Goal: Transaction & Acquisition: Purchase product/service

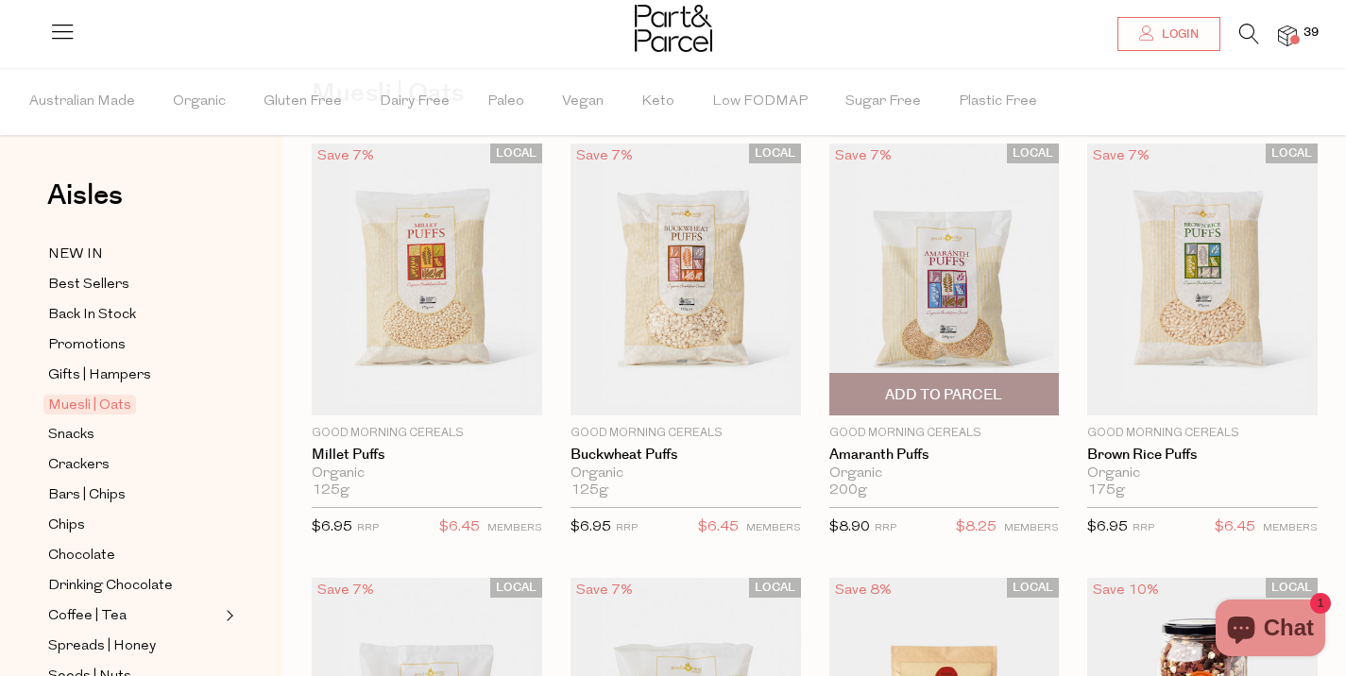
scroll to position [111, 0]
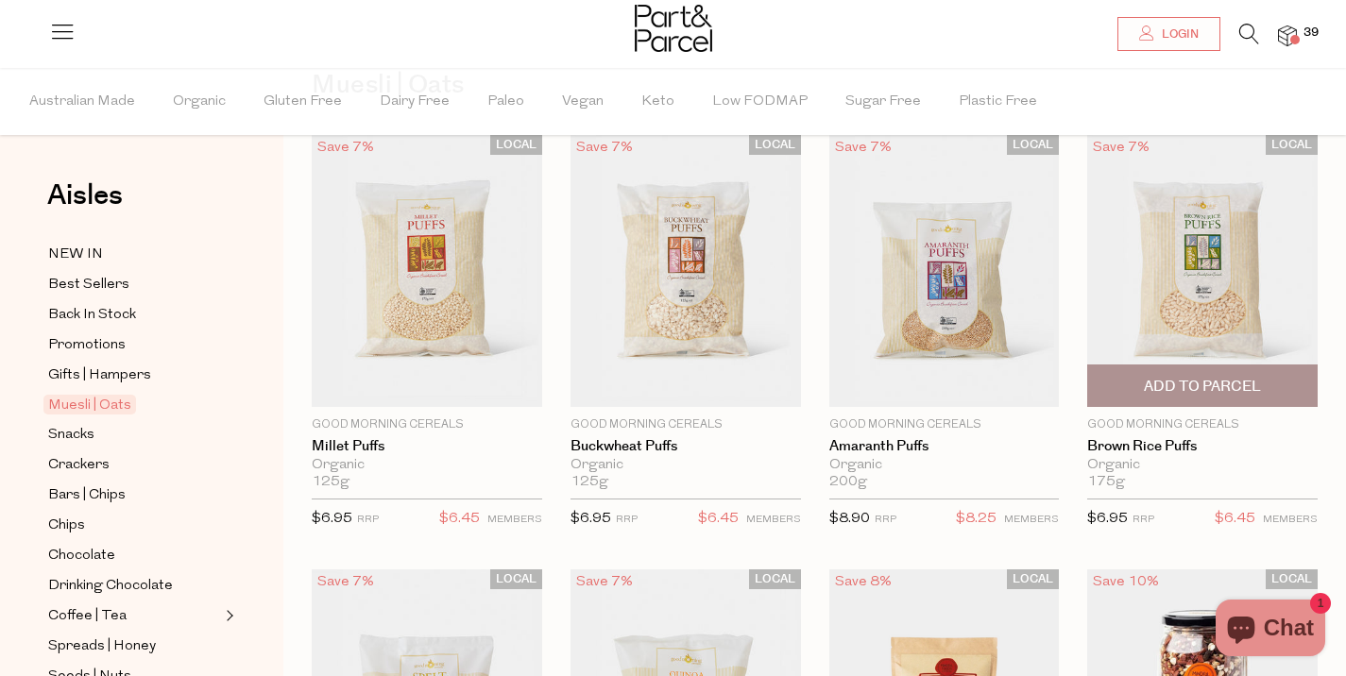
click at [1125, 380] on span "Add To Parcel" at bounding box center [1202, 385] width 219 height 41
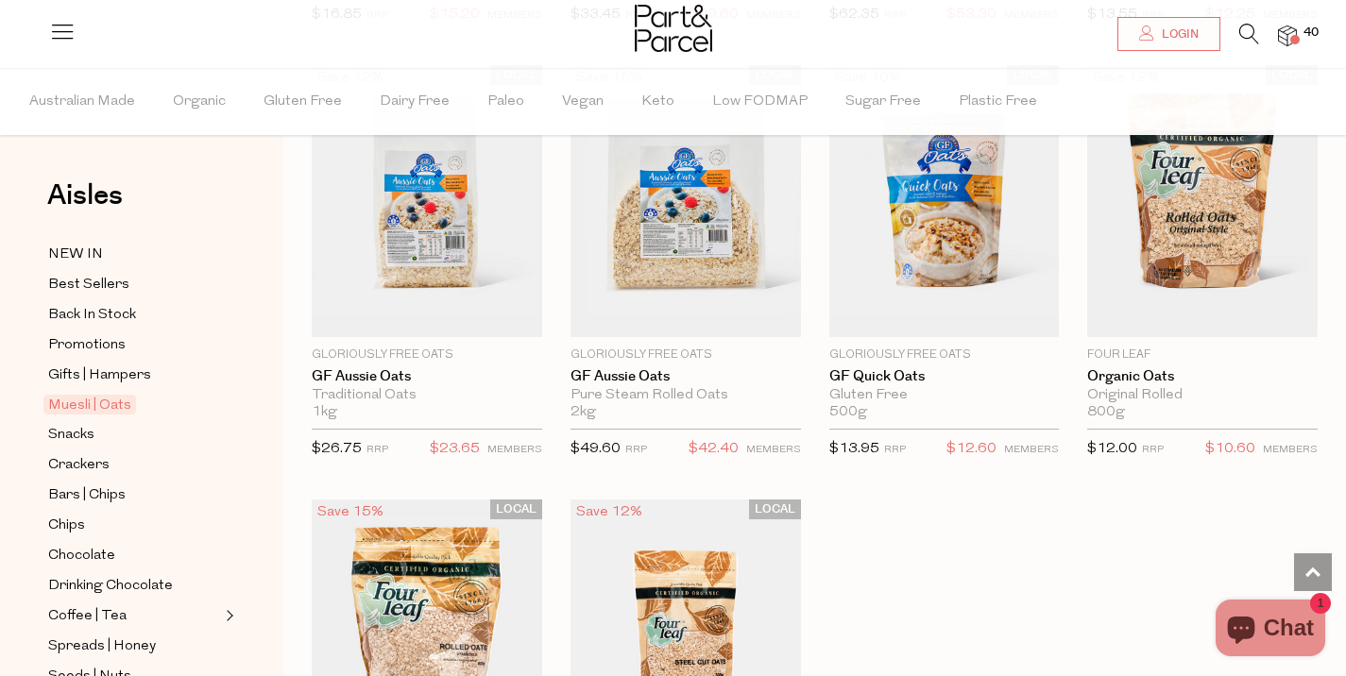
scroll to position [5029, 0]
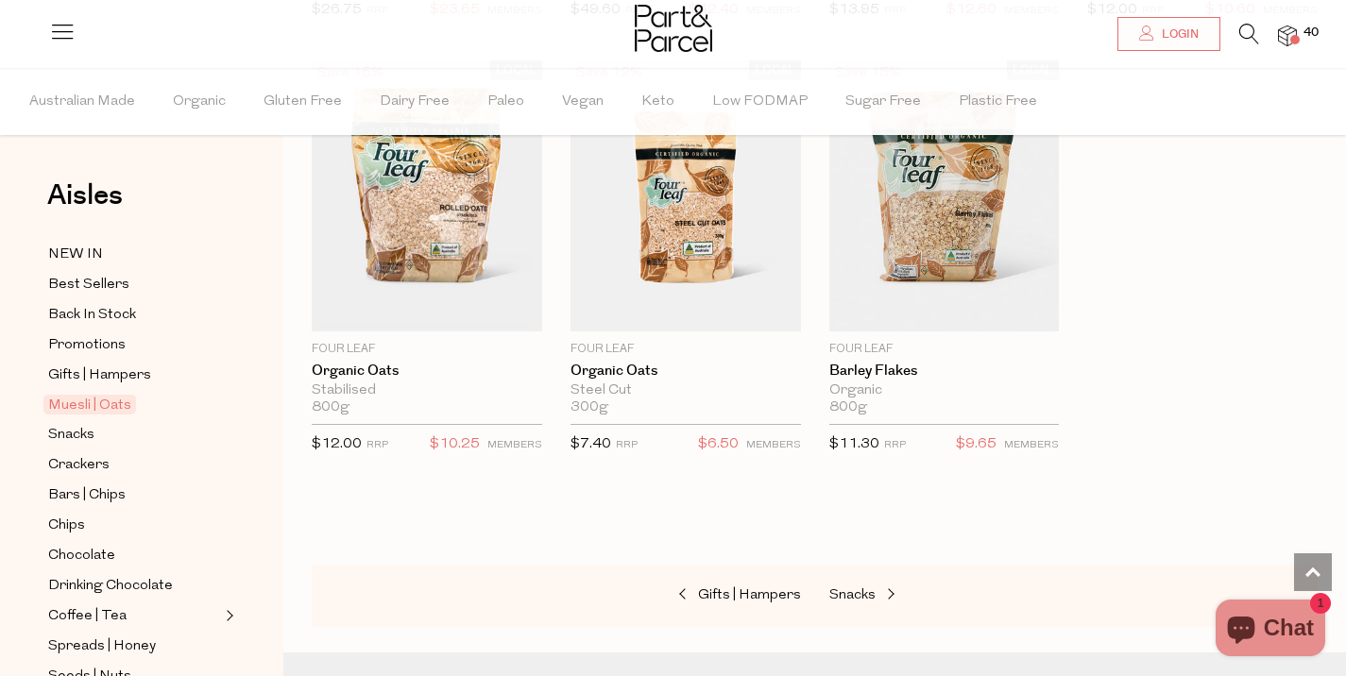
scroll to position [5164, 0]
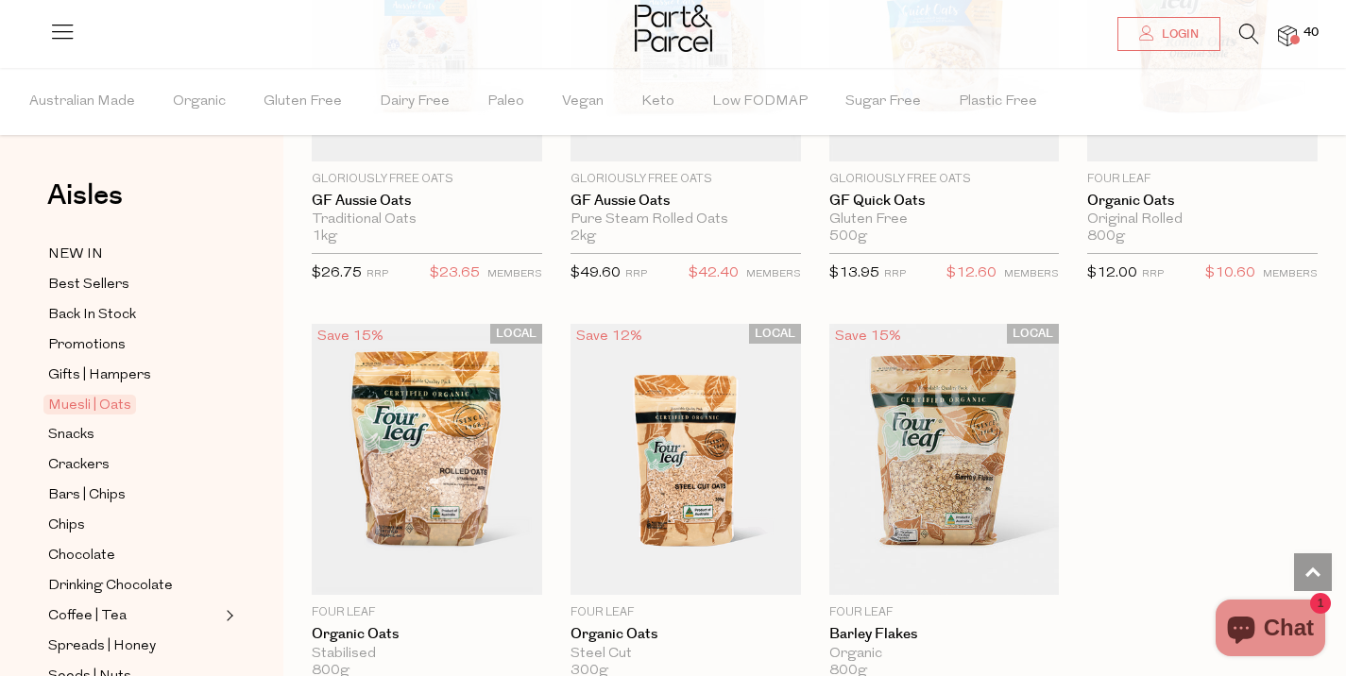
click at [1298, 42] on span at bounding box center [1294, 39] width 9 height 9
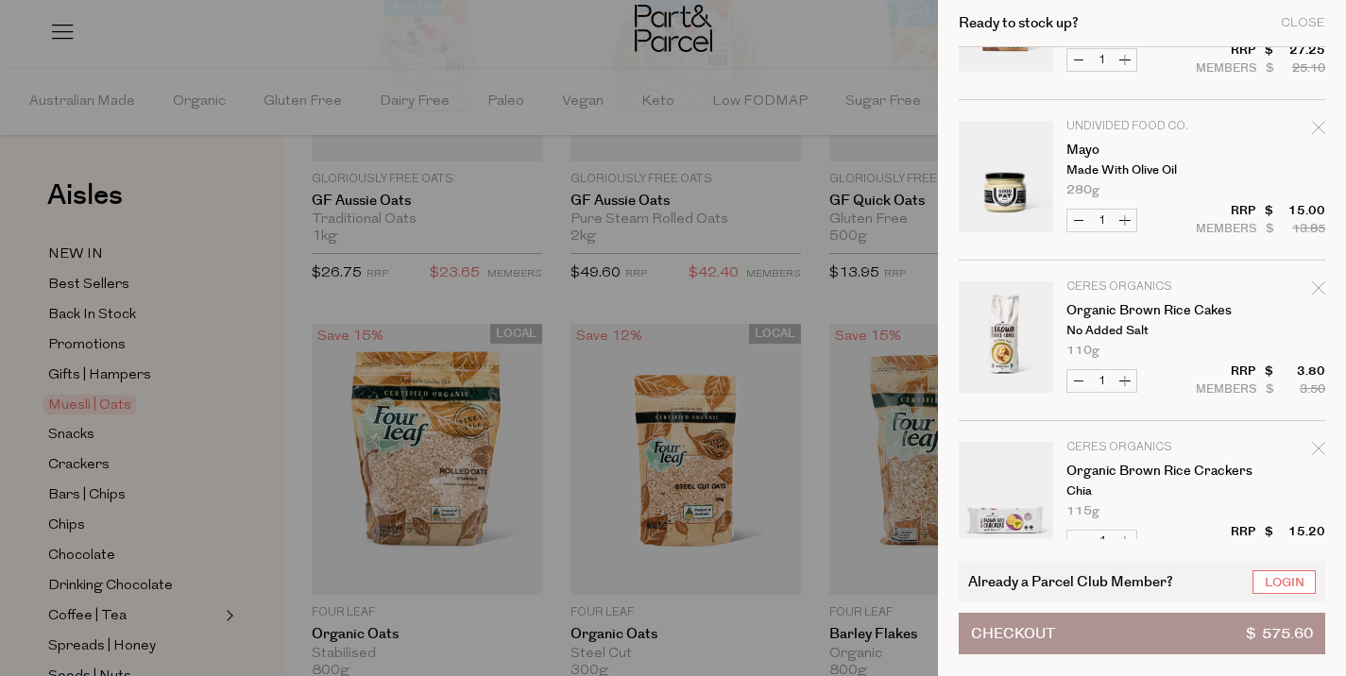
scroll to position [1173, 0]
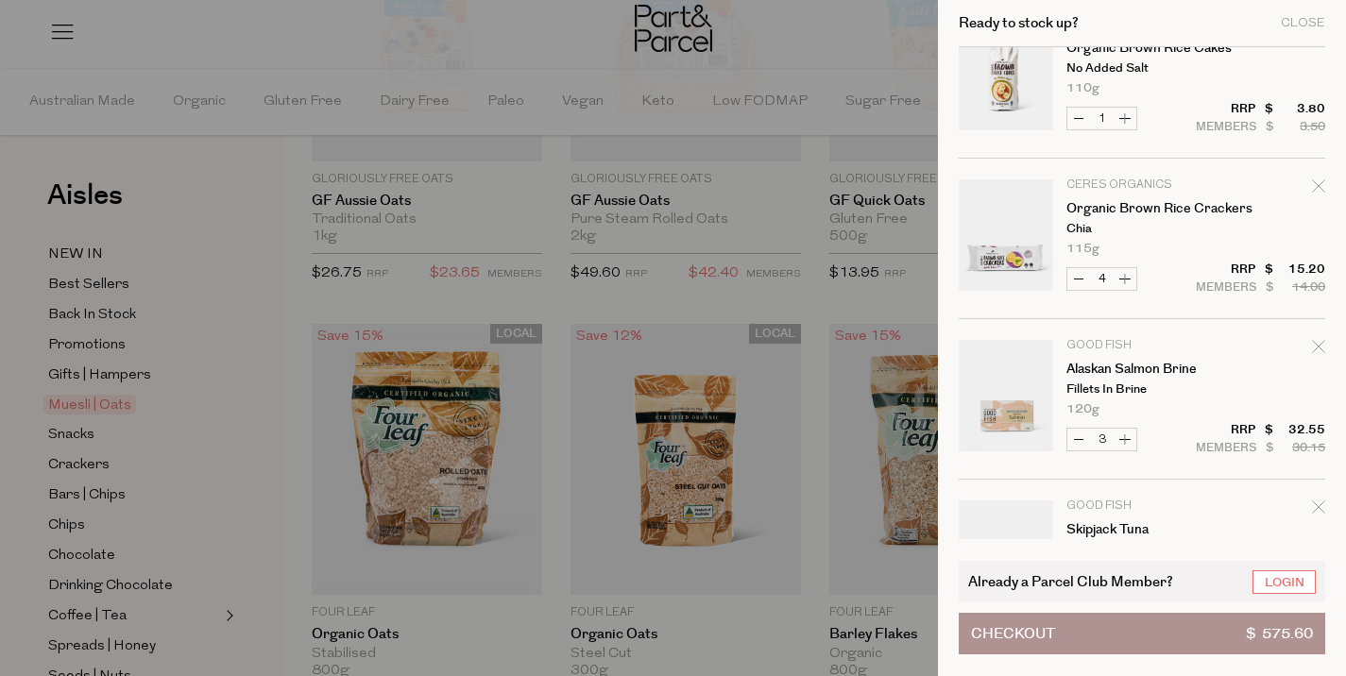
click at [816, 26] on div at bounding box center [673, 338] width 1346 height 676
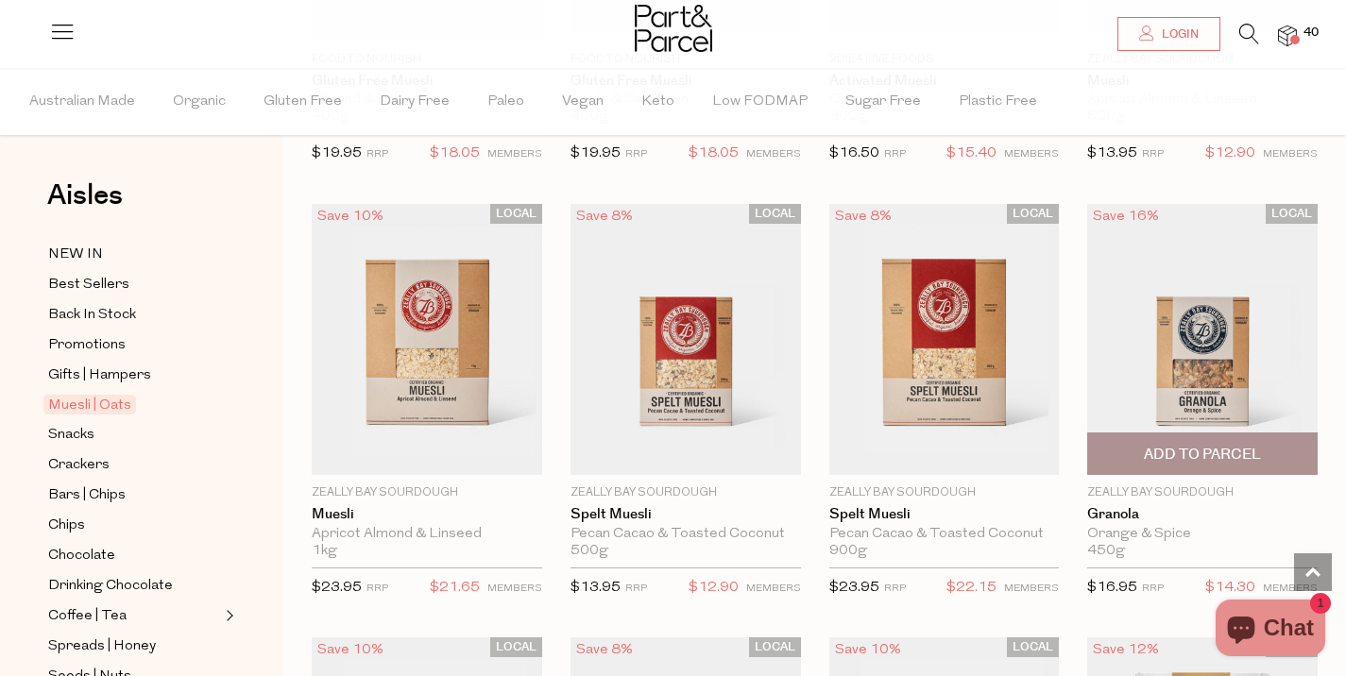
scroll to position [3181, 0]
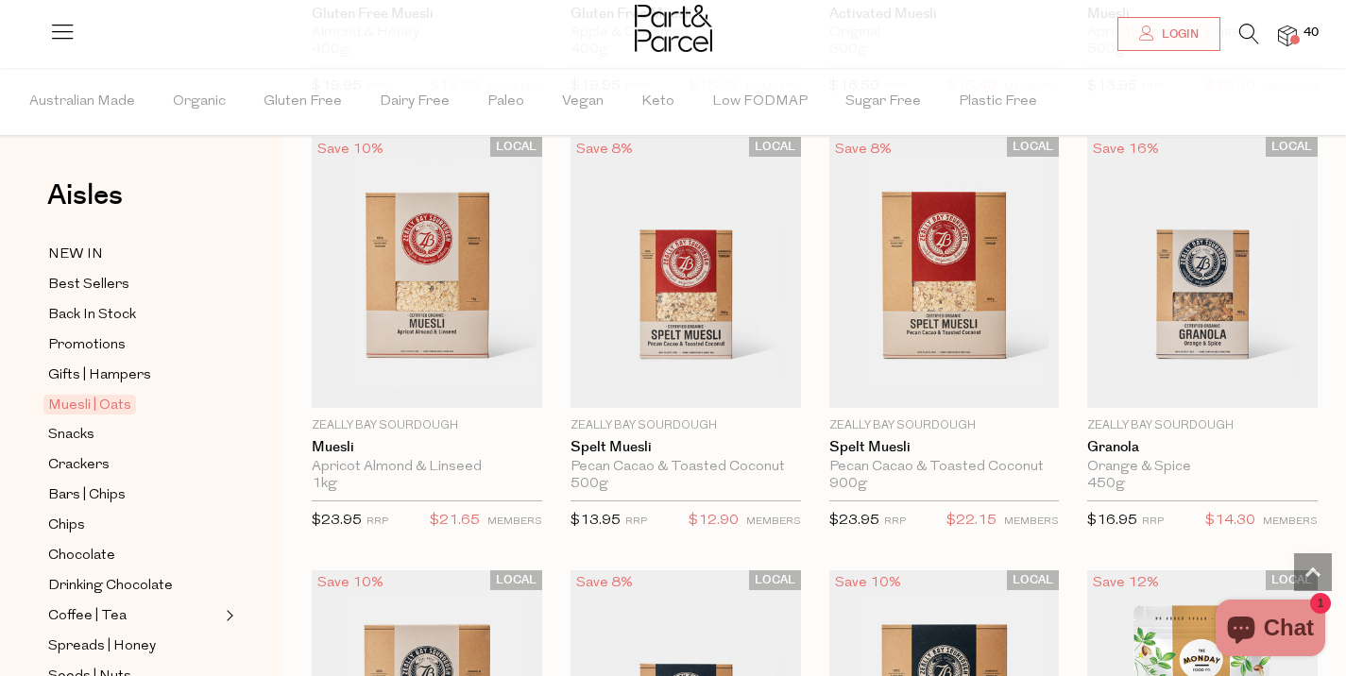
click at [1293, 42] on span at bounding box center [1294, 39] width 9 height 9
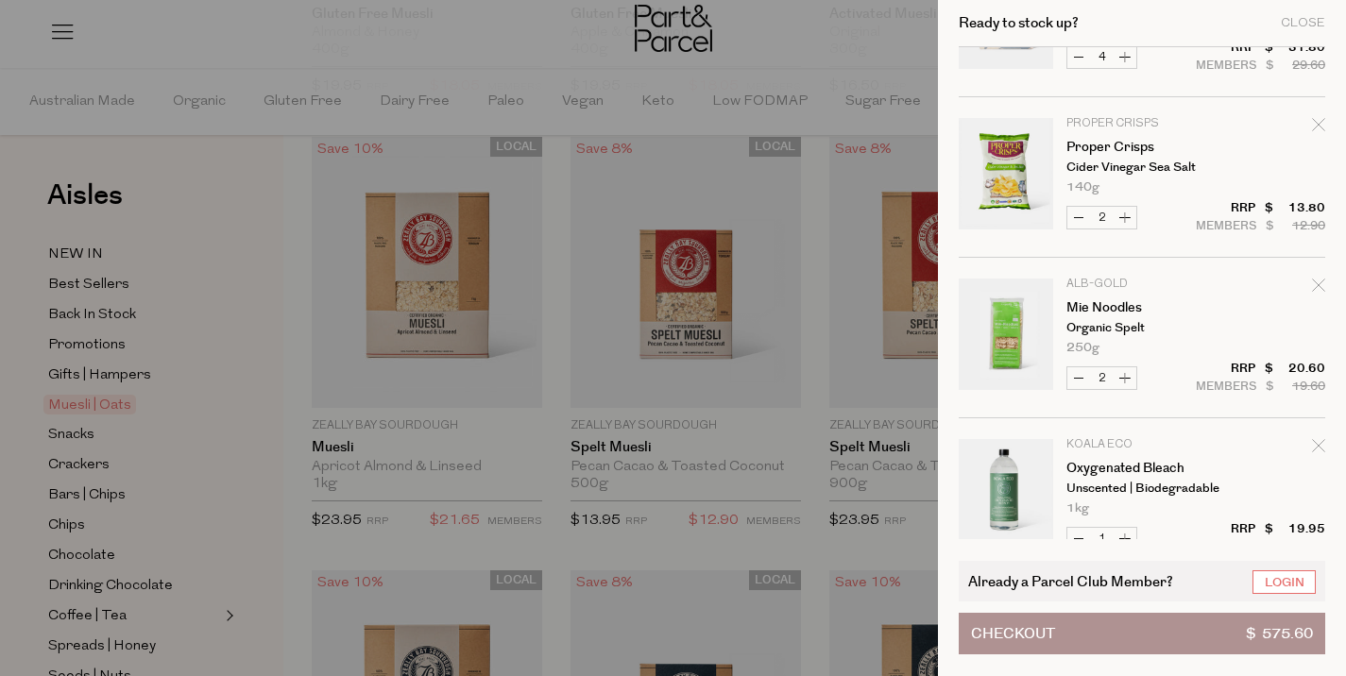
scroll to position [1724, 0]
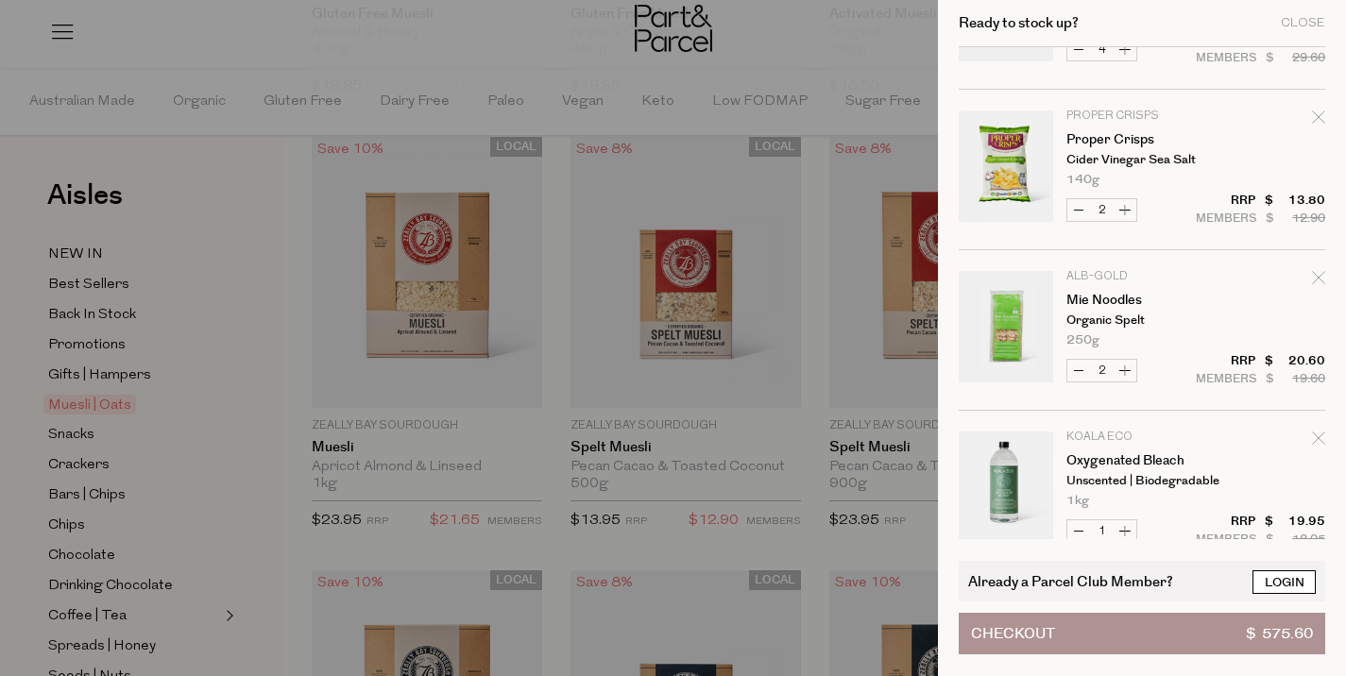
click at [1306, 576] on link "Login" at bounding box center [1283, 582] width 63 height 24
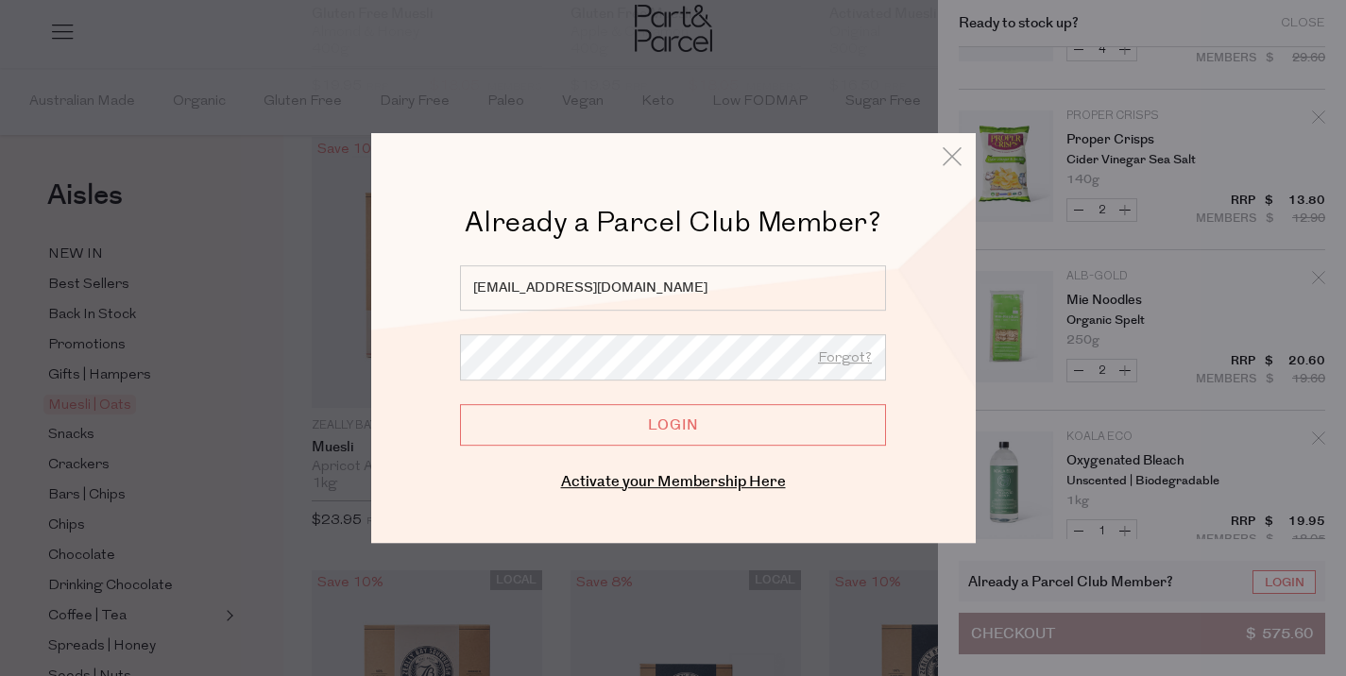
click at [794, 434] on input "Login" at bounding box center [673, 425] width 426 height 42
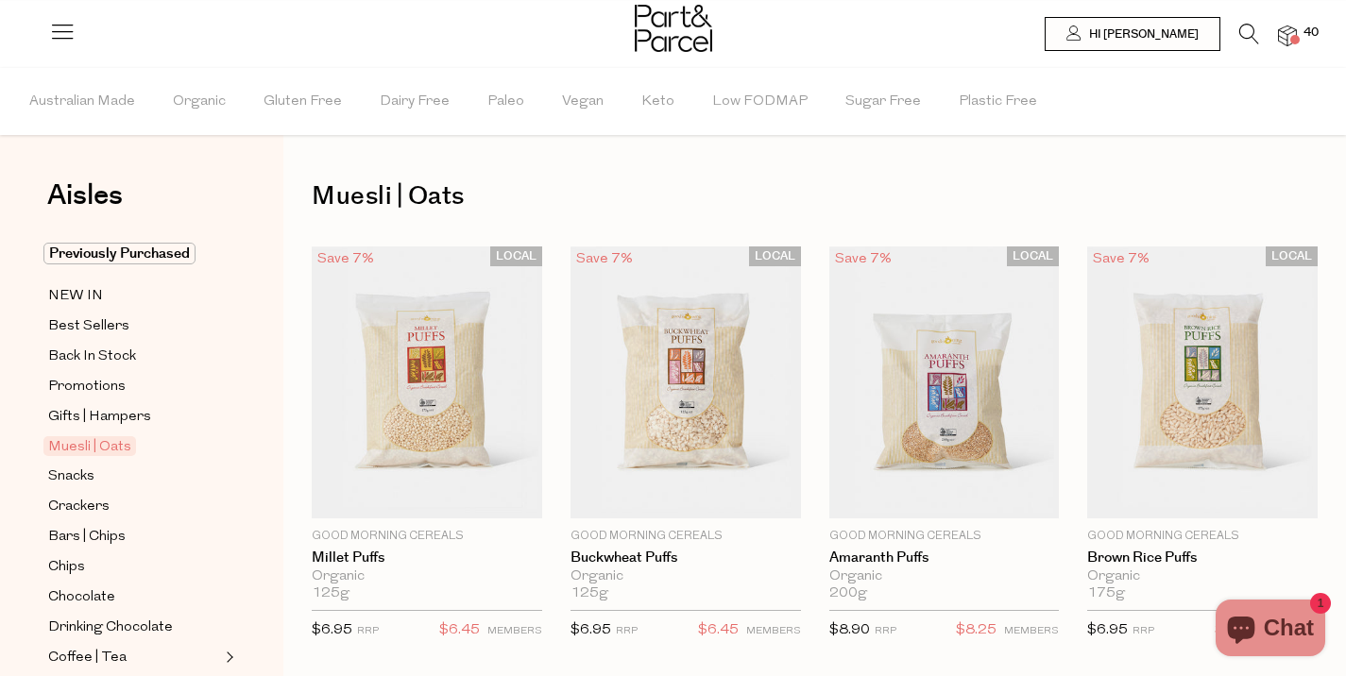
click at [1294, 40] on span at bounding box center [1294, 39] width 9 height 9
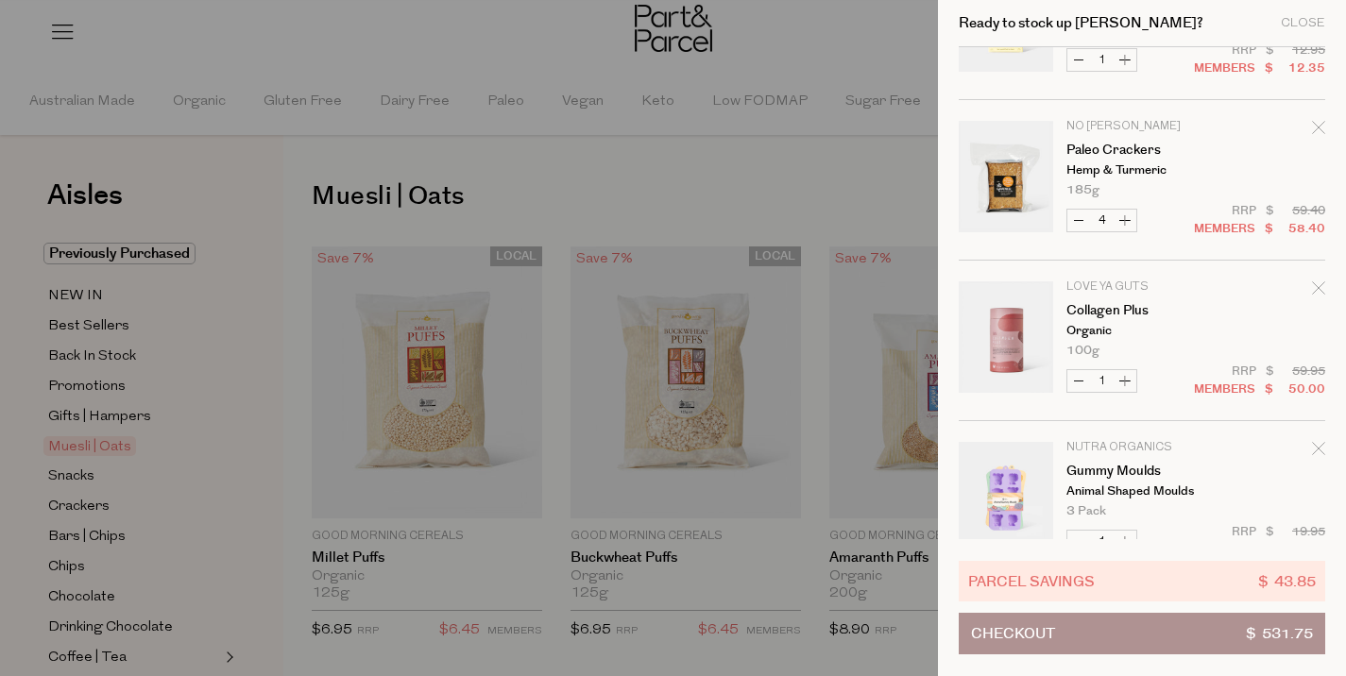
scroll to position [2719, 0]
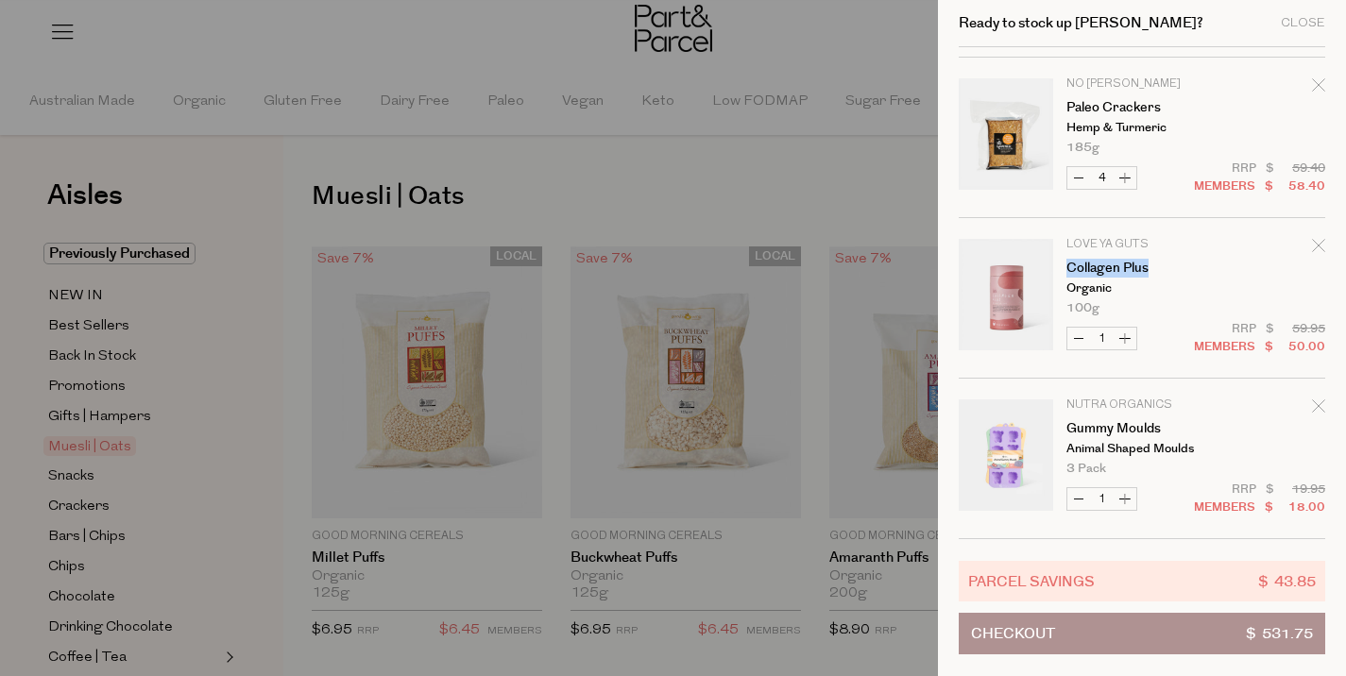
click at [1131, 634] on button "Checkout $ 531.75" at bounding box center [1142, 634] width 366 height 42
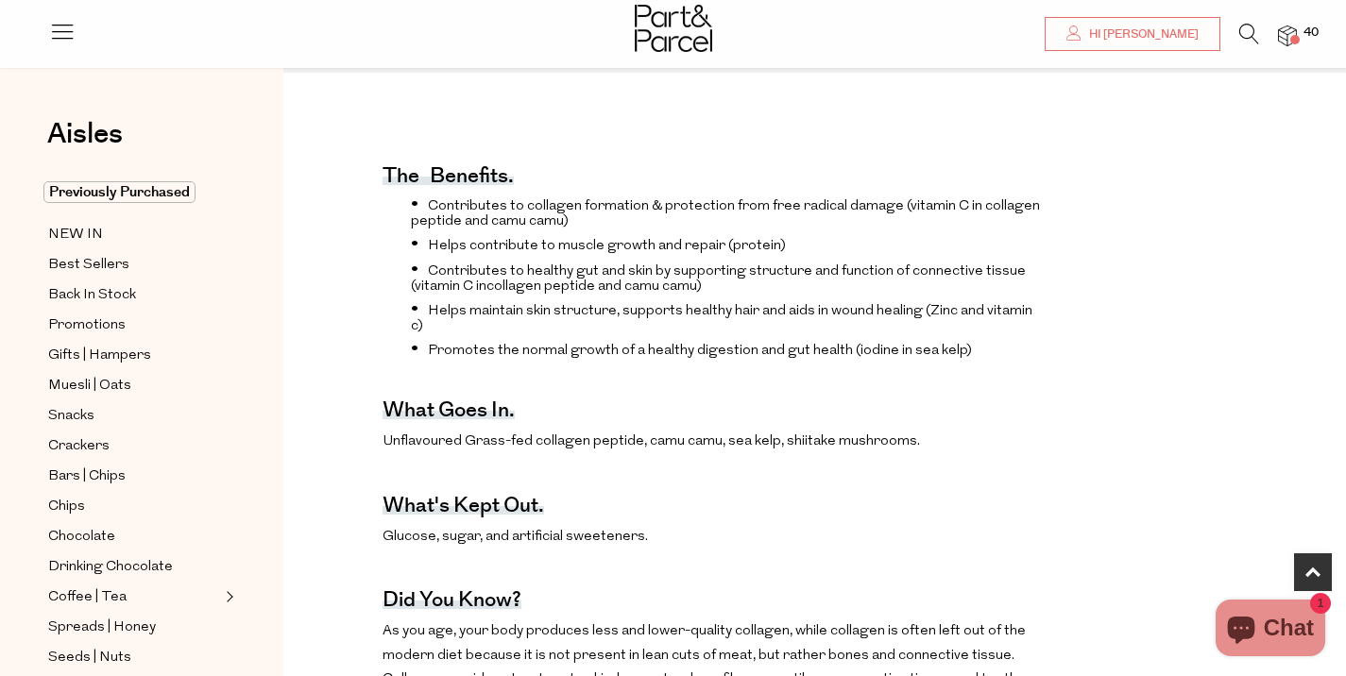
scroll to position [571, 0]
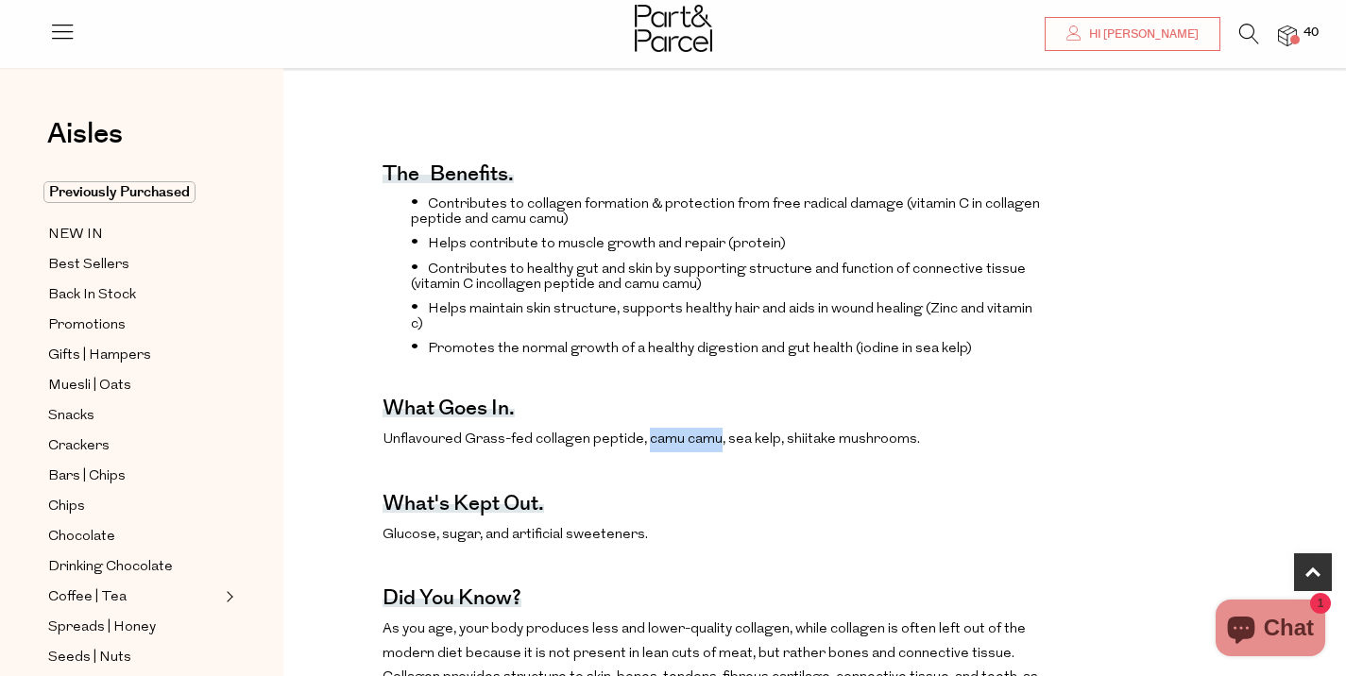
drag, startPoint x: 714, startPoint y: 424, endPoint x: 645, endPoint y: 426, distance: 69.0
click at [645, 433] on span "Unflavoured Grass-fed collagen peptide, camu camu, sea kelp, shiitake mushrooms" at bounding box center [649, 440] width 535 height 14
copy span "camu camu"
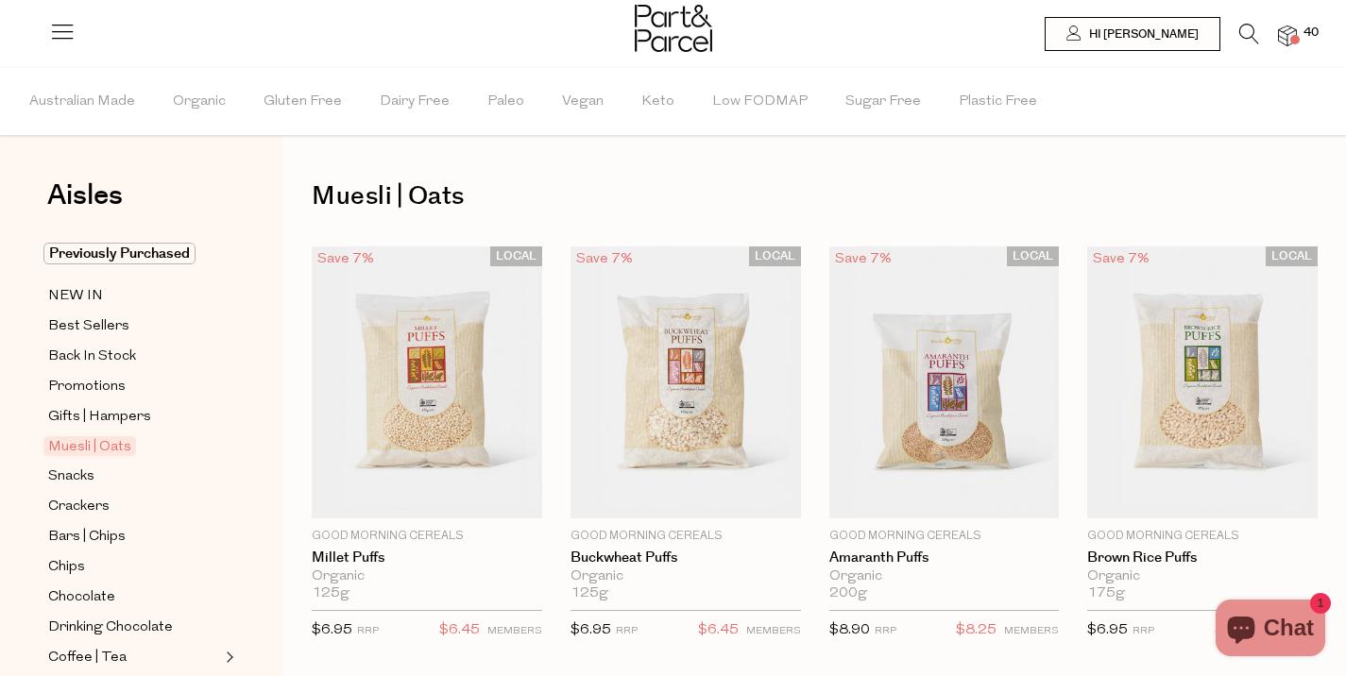
click at [1241, 40] on icon at bounding box center [1249, 34] width 20 height 21
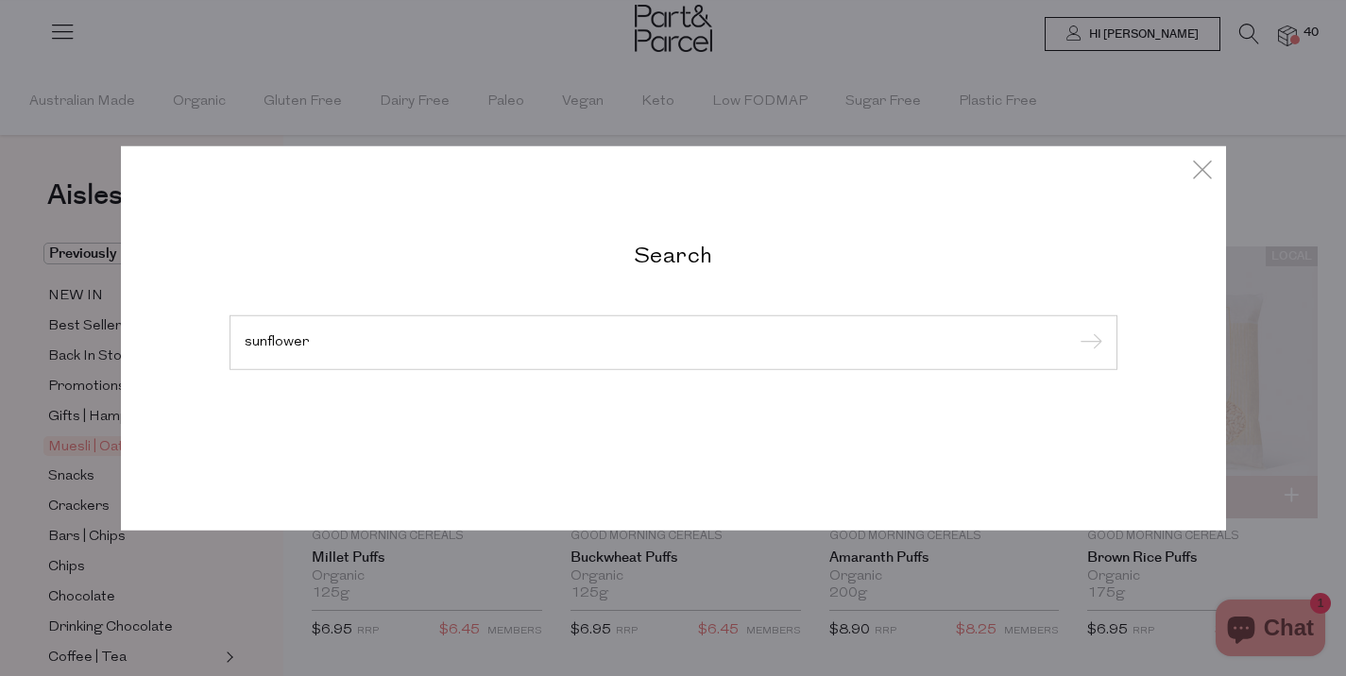
type input "sunflower"
click at [1074, 330] on input "submit" at bounding box center [1088, 344] width 28 height 28
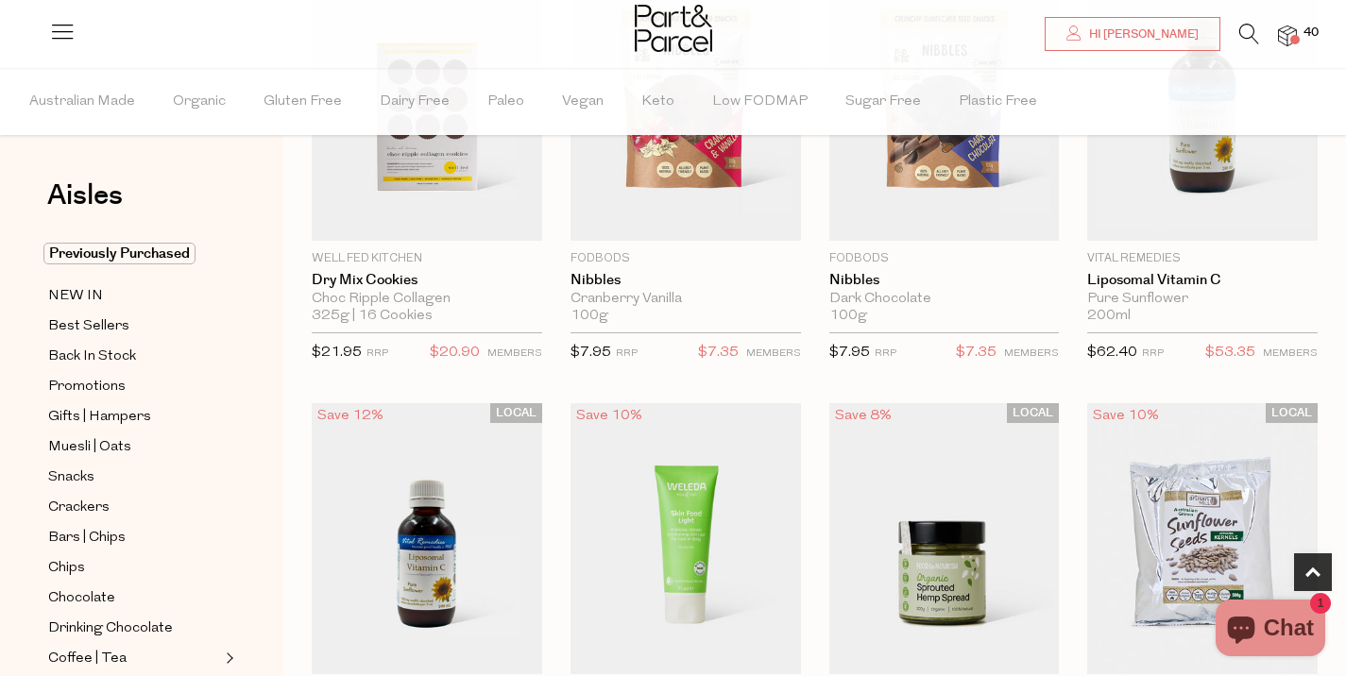
scroll to position [618, 0]
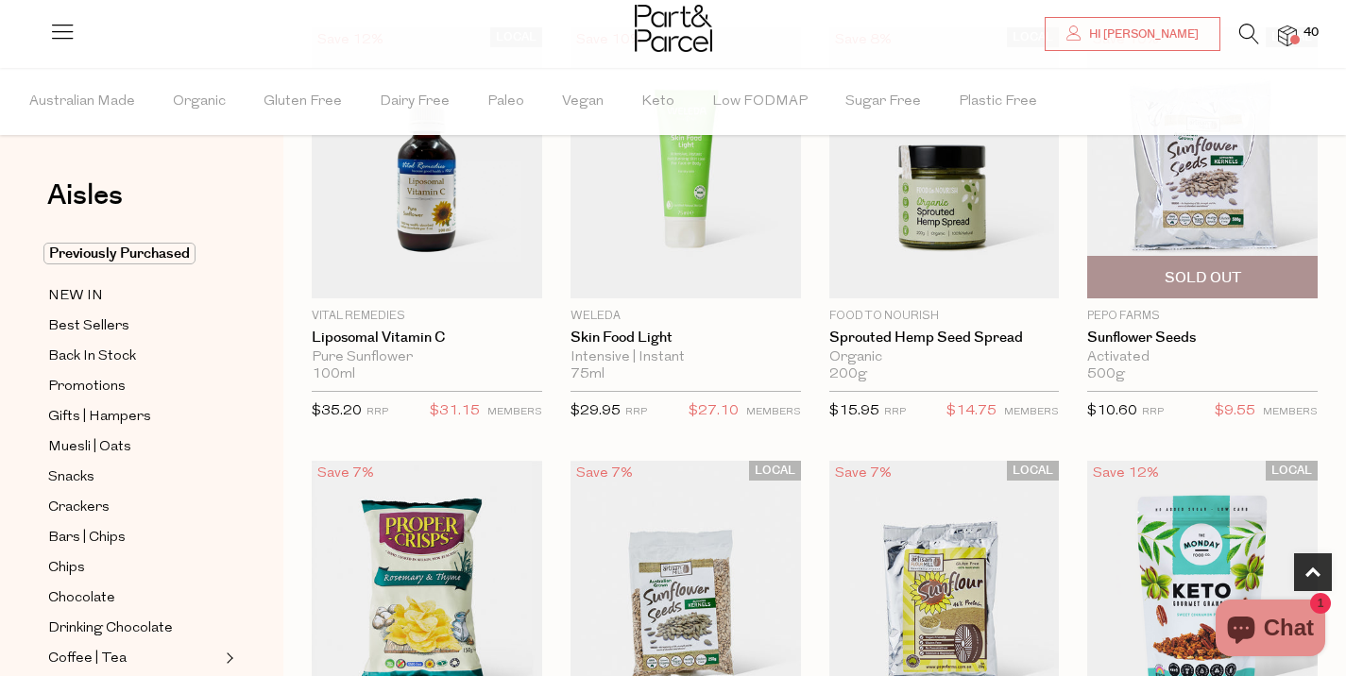
click at [1155, 329] on div "Pepo Farms Sunflower Seeds Activated 500g {{max_qty_message}} $10.60 RRP $9.55 …" at bounding box center [1202, 370] width 230 height 125
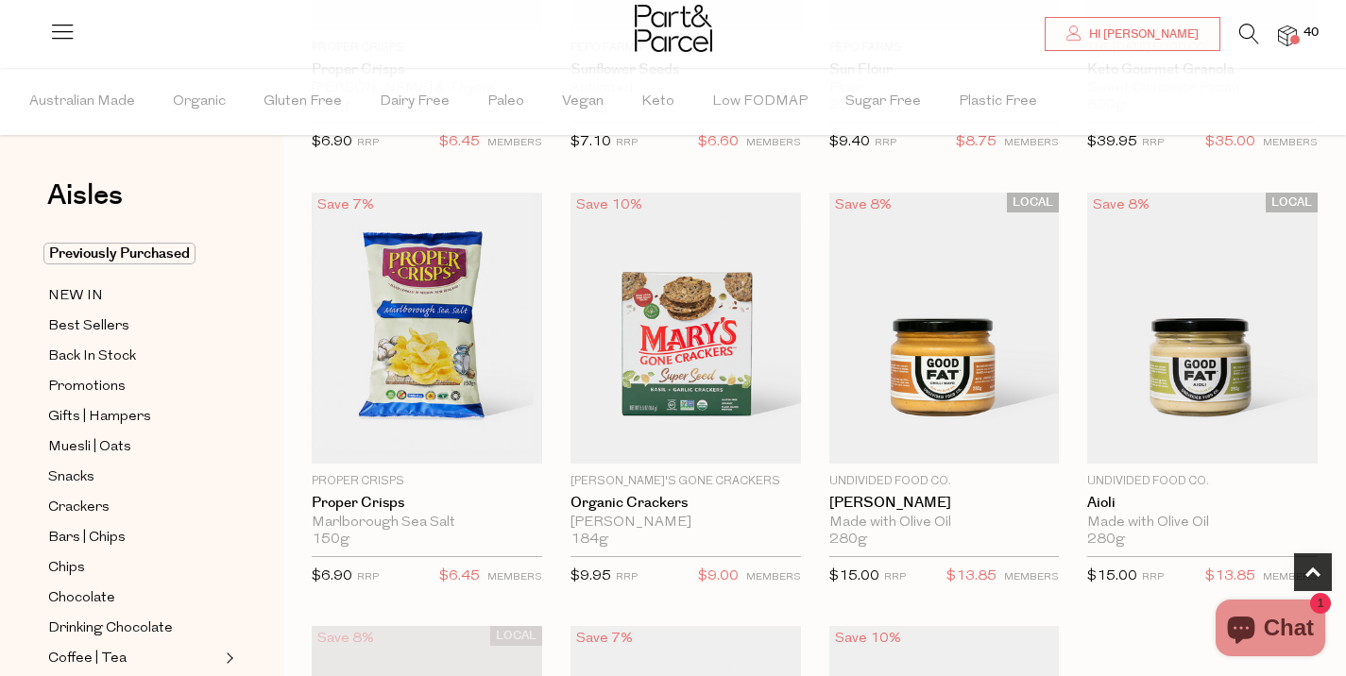
scroll to position [1504, 0]
